Goal: Transaction & Acquisition: Purchase product/service

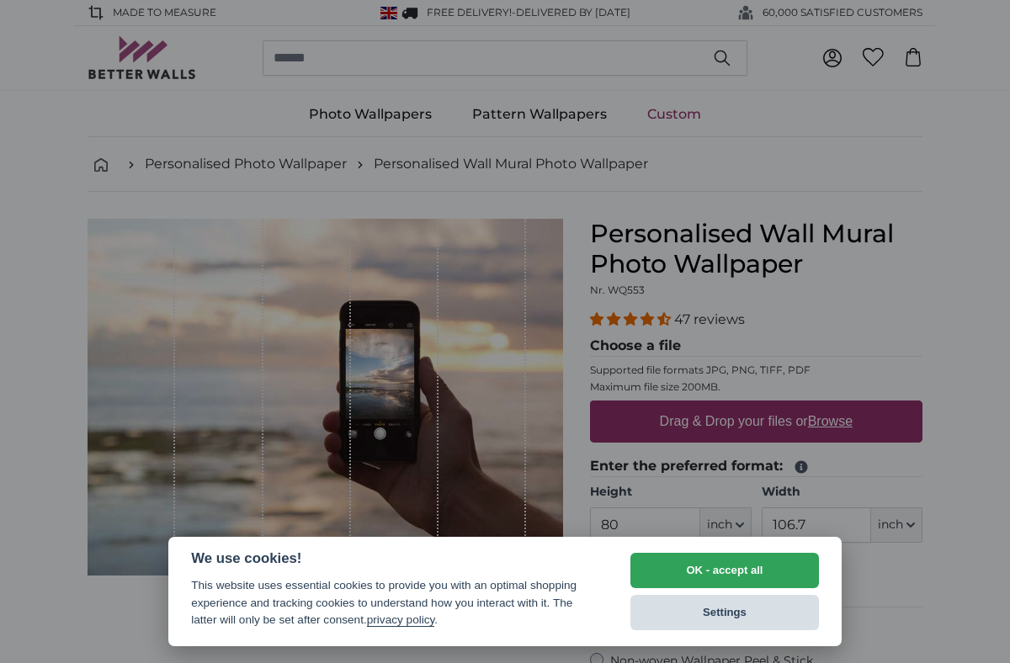
click at [725, 613] on button "Settings" at bounding box center [724, 612] width 189 height 35
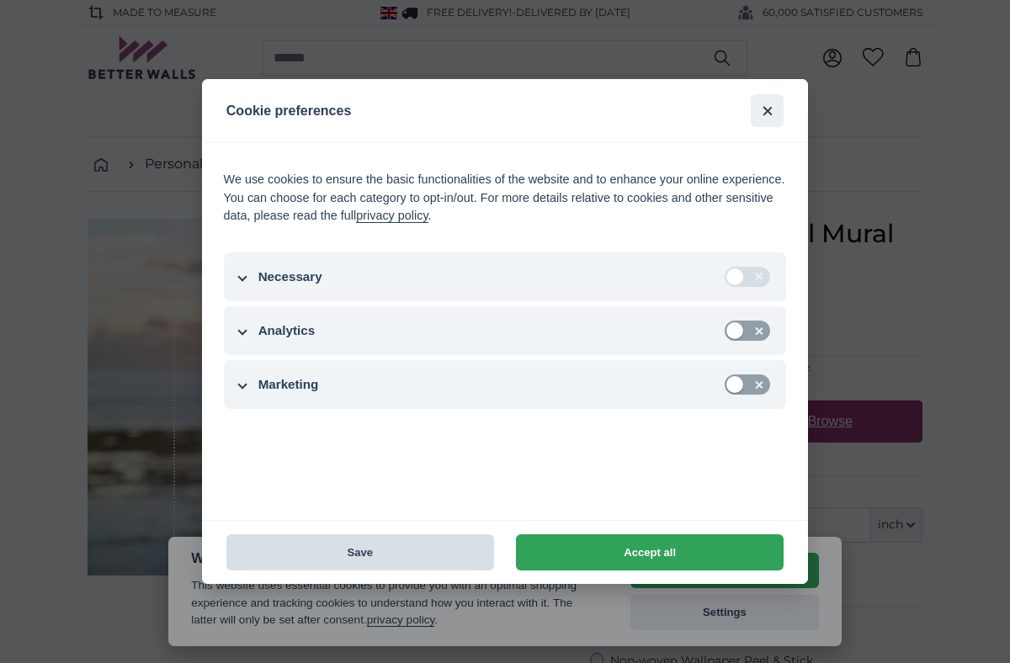
click at [376, 552] on button "Save" at bounding box center [360, 552] width 268 height 36
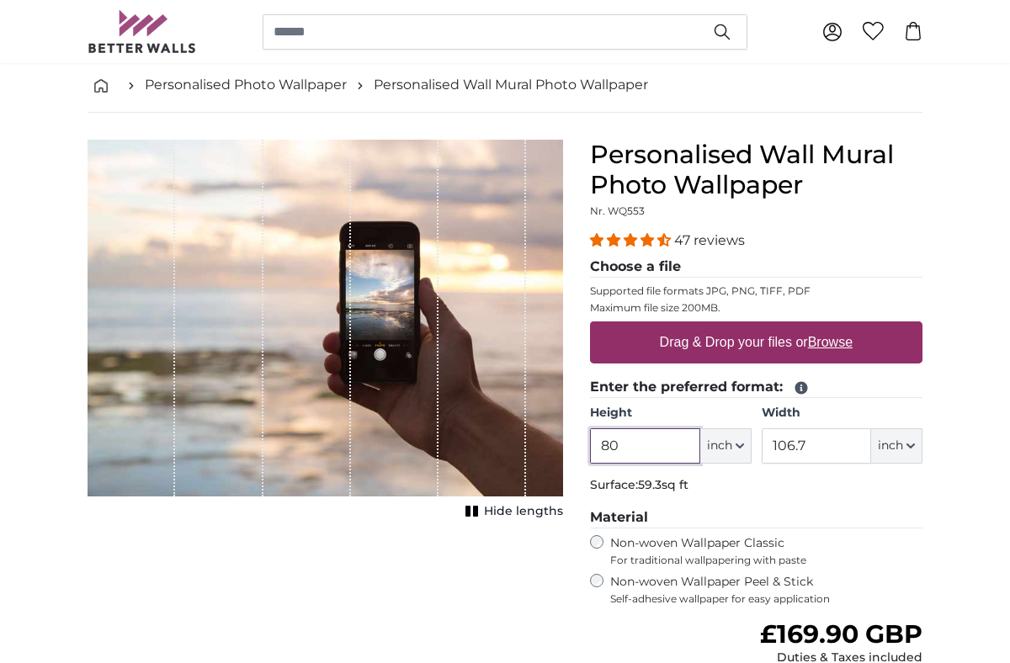
scroll to position [82, 0]
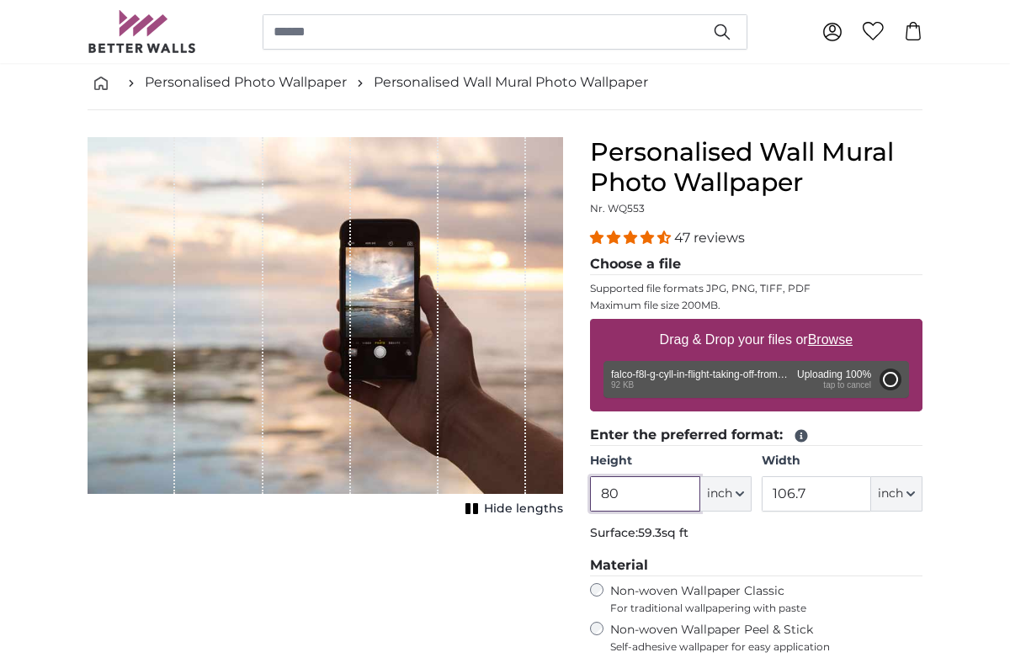
type input "23.6"
type input "32.1"
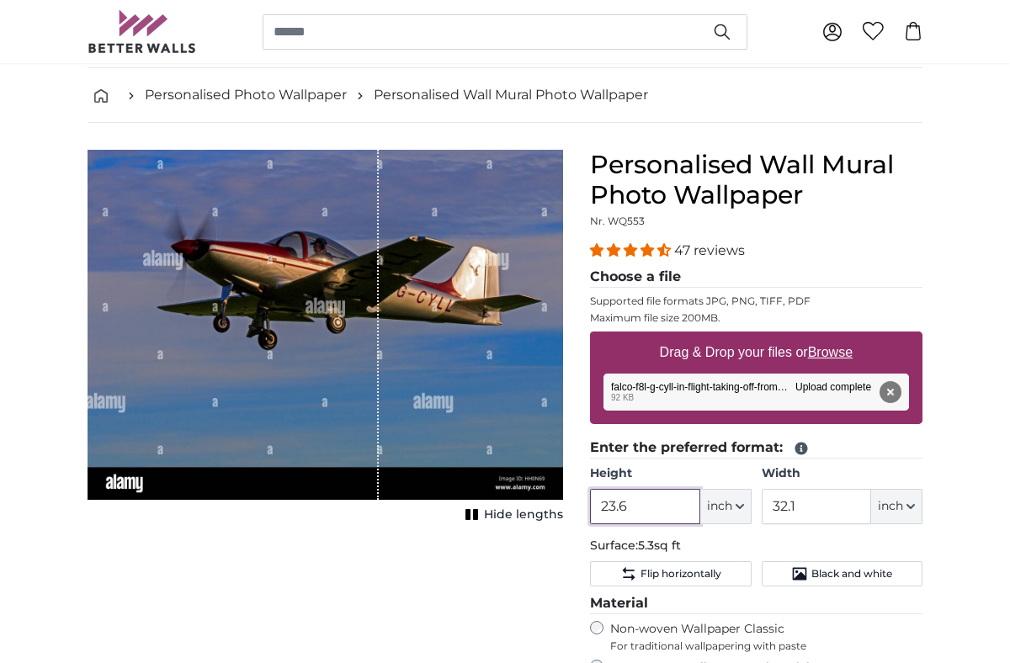
scroll to position [74, 0]
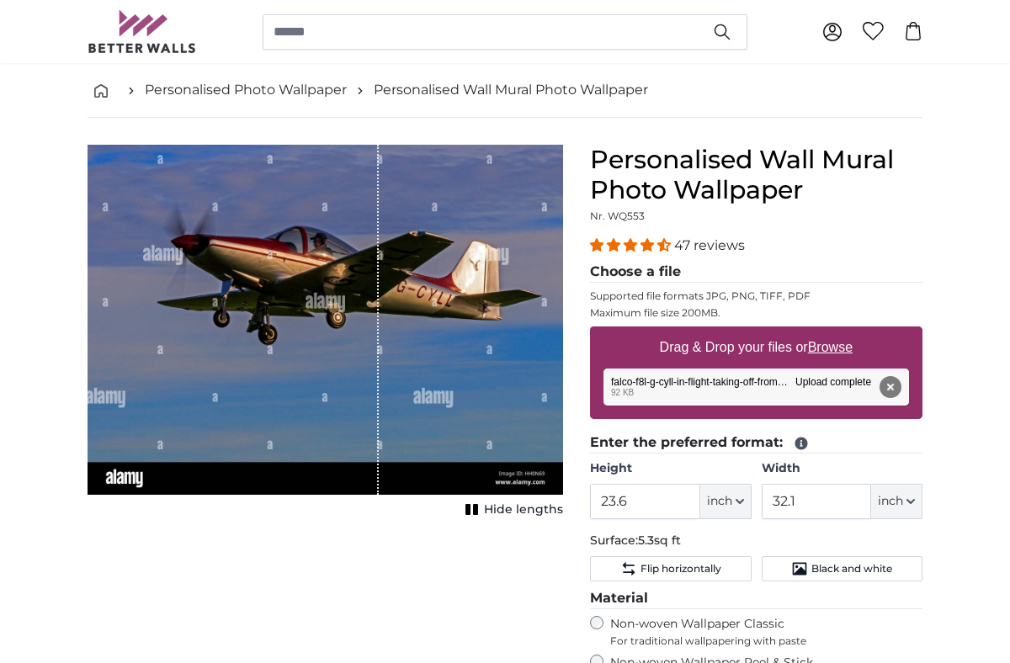
drag, startPoint x: 380, startPoint y: 331, endPoint x: 398, endPoint y: 324, distance: 19.7
click at [398, 324] on div "1 of 1" at bounding box center [325, 320] width 475 height 350
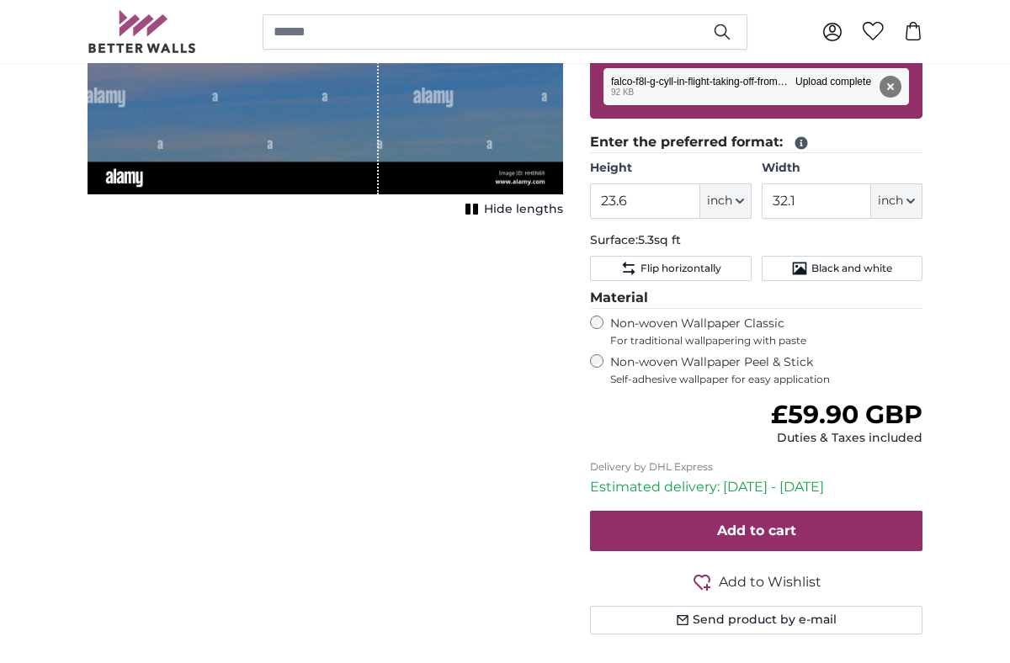
scroll to position [370, 0]
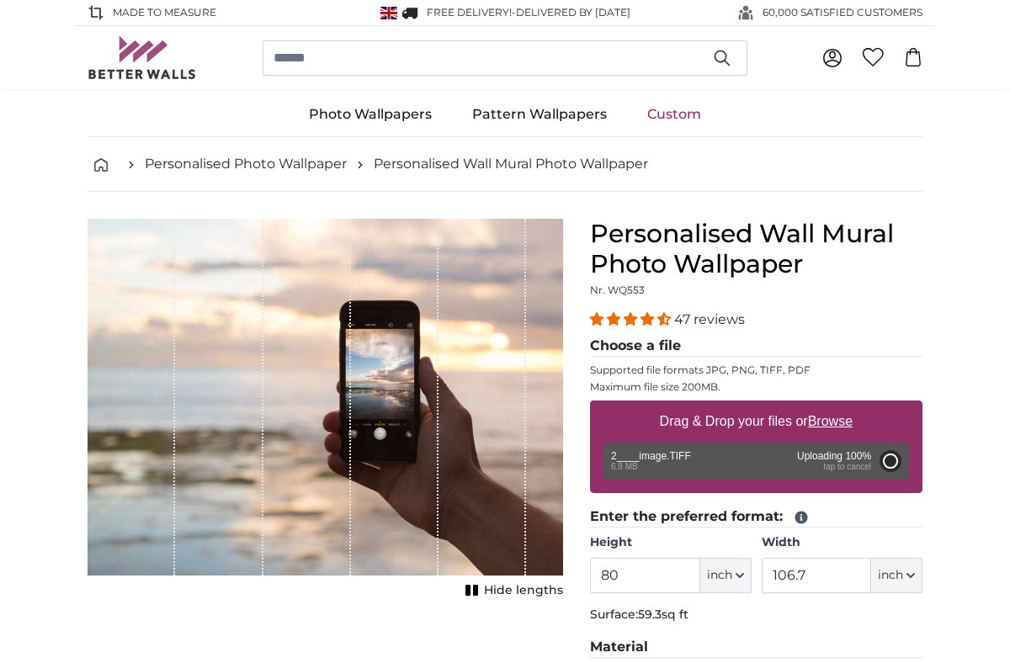
type input "33.1"
type input "49.3"
